Goal: Task Accomplishment & Management: Manage account settings

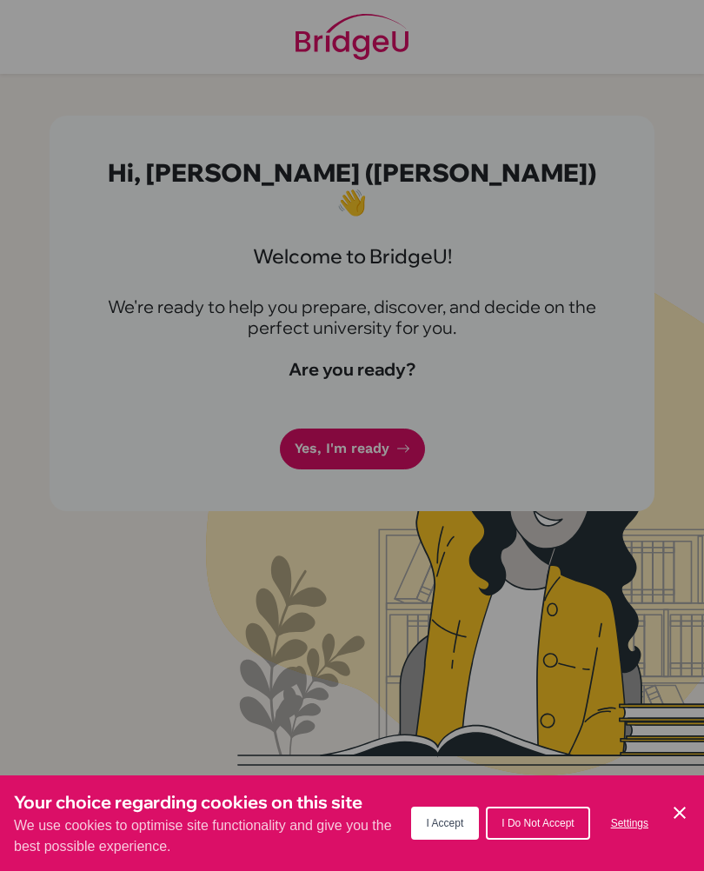
click at [441, 815] on button "I Accept" at bounding box center [445, 823] width 69 height 33
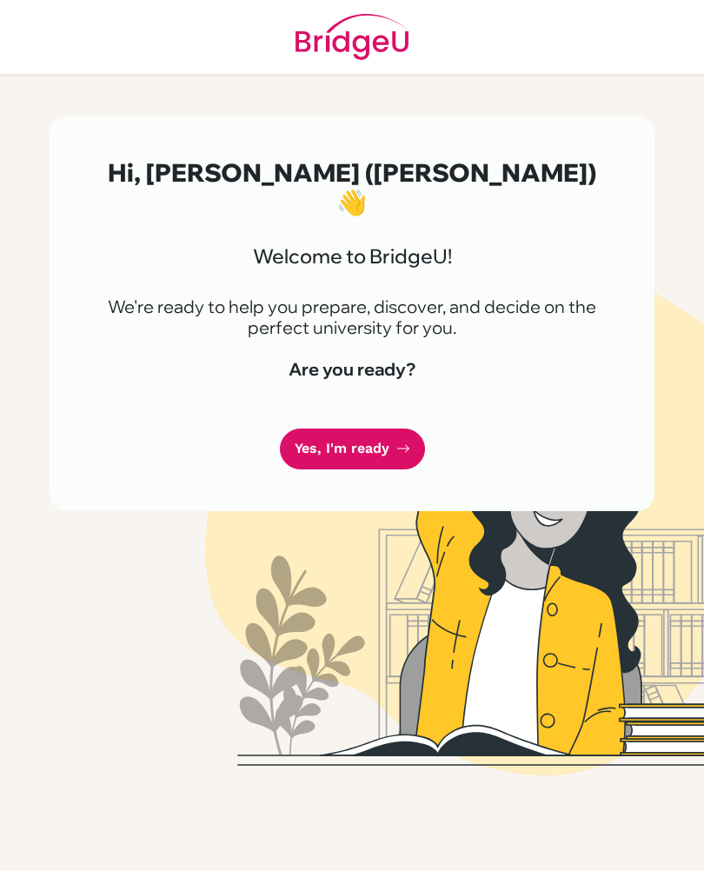
click at [381, 429] on link "Yes, I'm ready" at bounding box center [352, 449] width 145 height 41
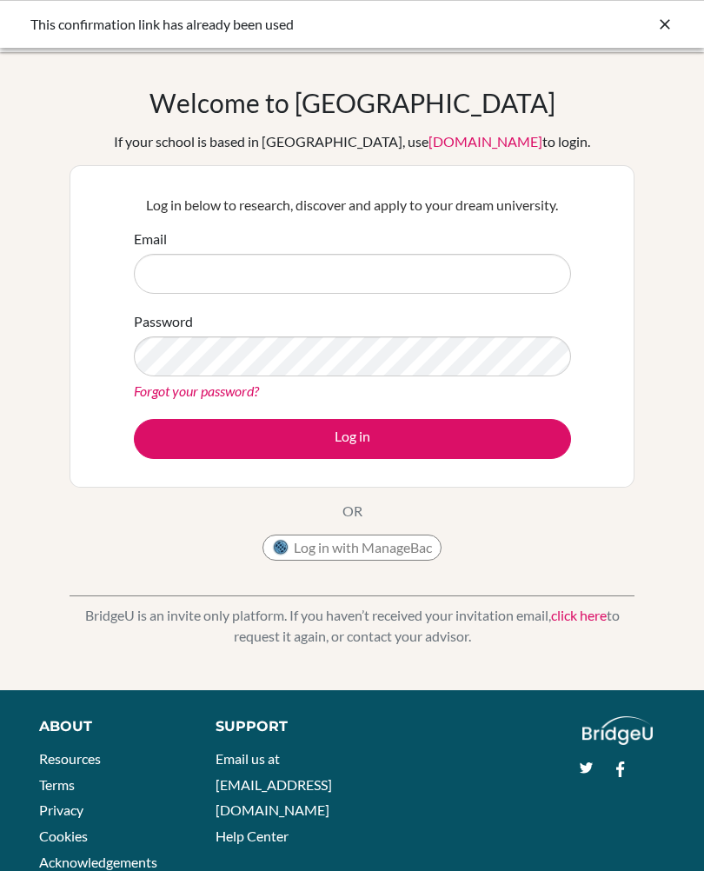
click at [658, 23] on icon at bounding box center [664, 24] width 17 height 17
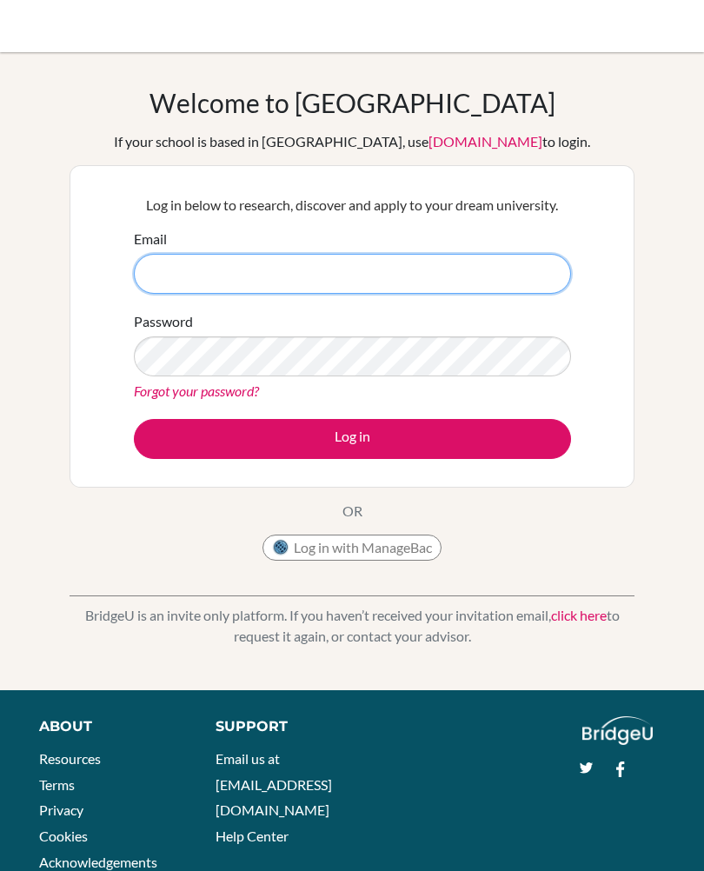
click at [510, 263] on input "Email" at bounding box center [352, 274] width 437 height 40
click at [413, 263] on input "Email" at bounding box center [352, 274] width 437 height 40
type input "smurphy@gmail.edu@mx"
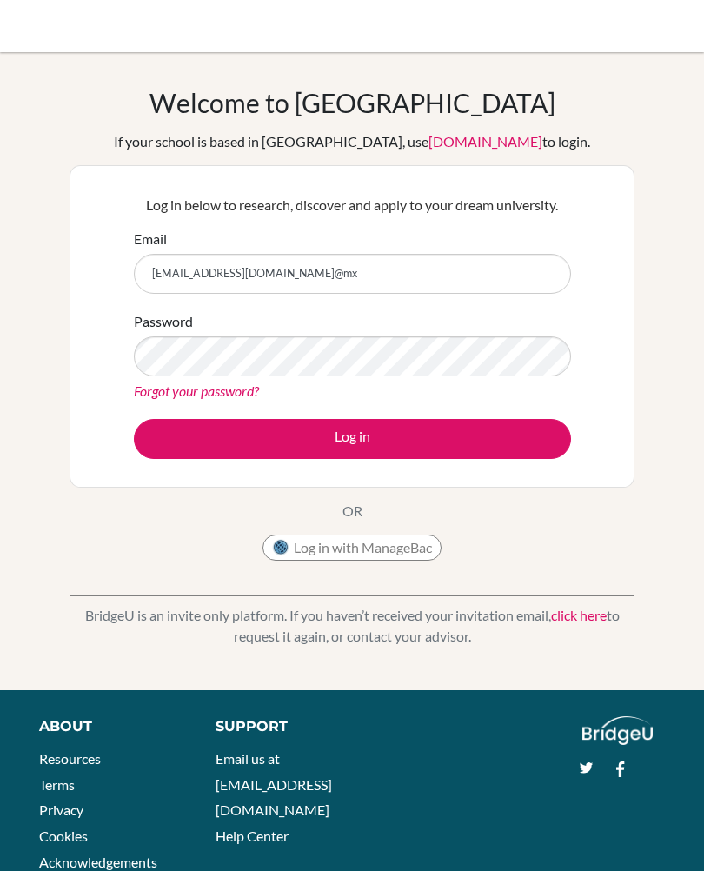
click at [147, 397] on link "Forgot your password?" at bounding box center [196, 391] width 125 height 17
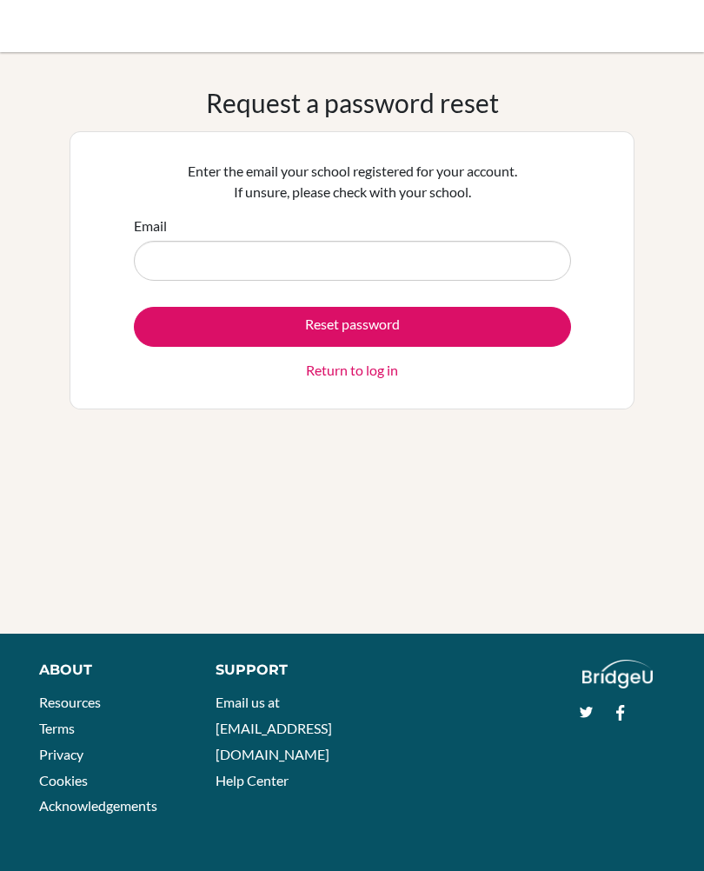
click at [448, 271] on input "Email" at bounding box center [352, 261] width 437 height 40
type input "[EMAIL_ADDRESS][DOMAIN_NAME]"
click at [521, 337] on button "Reset password" at bounding box center [352, 327] width 437 height 40
